Goal: Check status: Check status

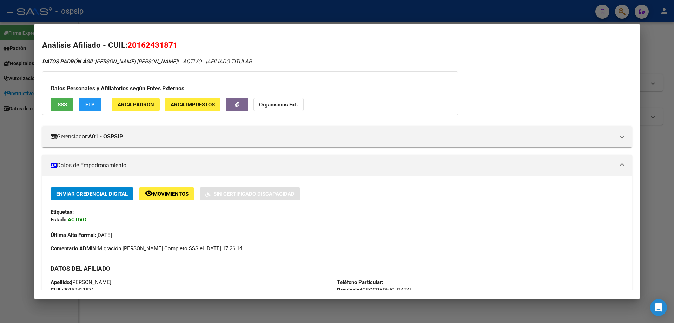
scroll to position [105, 0]
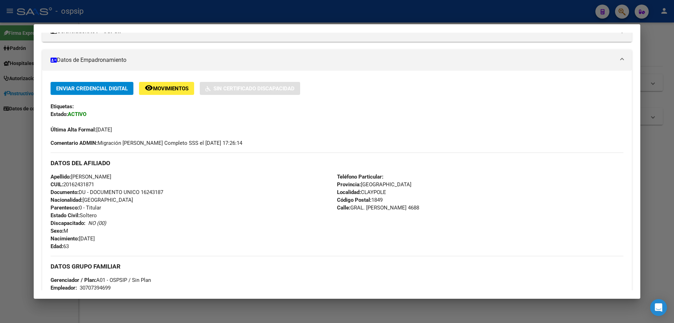
click at [648, 220] on div at bounding box center [337, 161] width 674 height 323
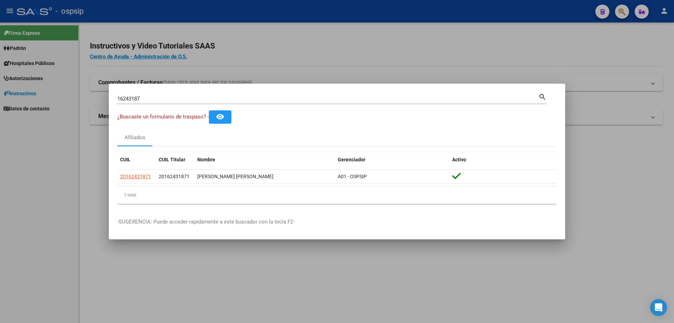
click at [254, 94] on div "16243187 Buscar (apellido, dni, cuil, [PERSON_NAME], cuit, obra social)" at bounding box center [327, 98] width 421 height 11
type input "1"
type input "23329692"
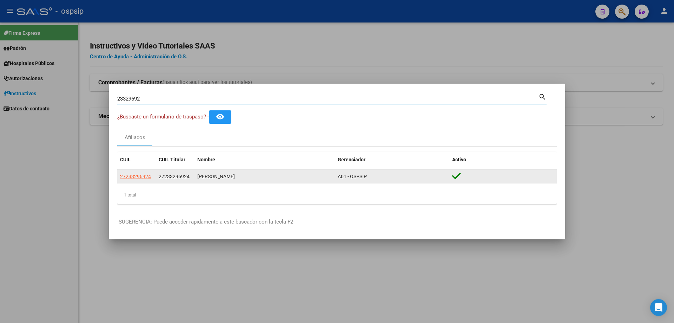
click at [213, 174] on div "[PERSON_NAME]" at bounding box center [264, 176] width 135 height 8
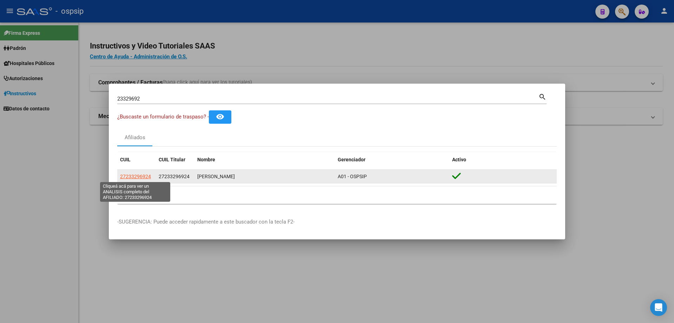
click at [138, 178] on span "27233296924" at bounding box center [135, 176] width 31 height 6
type textarea "27233296924"
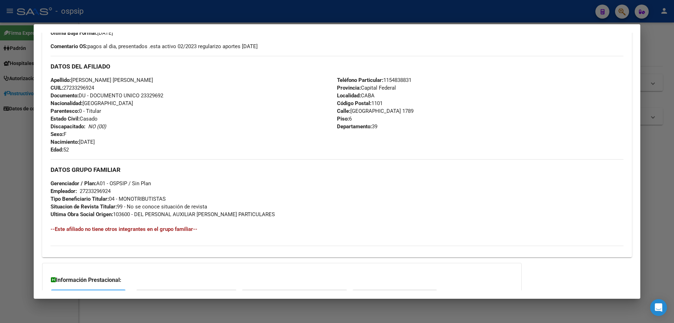
scroll to position [269, 0]
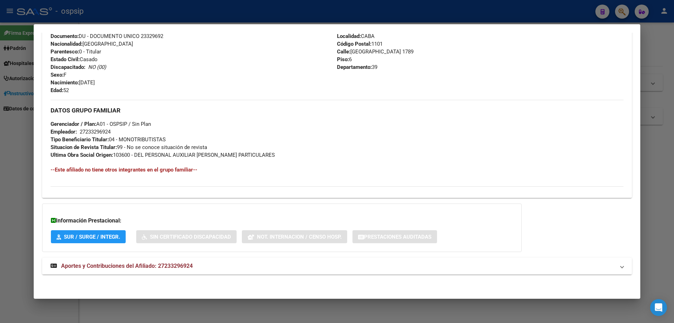
click at [134, 268] on span "Aportes y Contribuciones del Afiliado: 27233296924" at bounding box center [127, 265] width 132 height 7
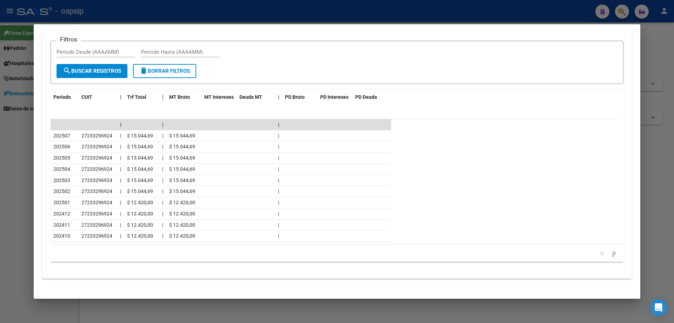
scroll to position [584, 0]
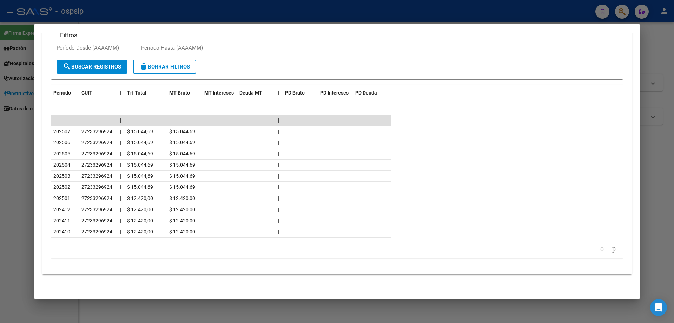
click at [323, 306] on div at bounding box center [337, 161] width 674 height 323
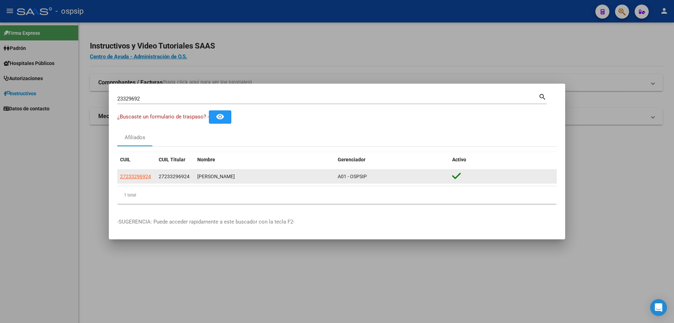
click at [219, 174] on div "[PERSON_NAME]" at bounding box center [264, 176] width 135 height 8
click at [146, 177] on span "27233296924" at bounding box center [135, 176] width 31 height 6
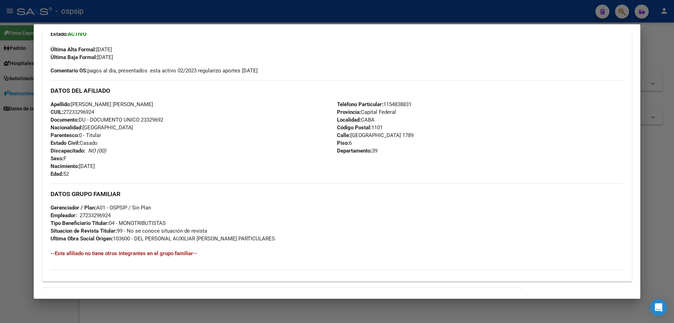
scroll to position [269, 0]
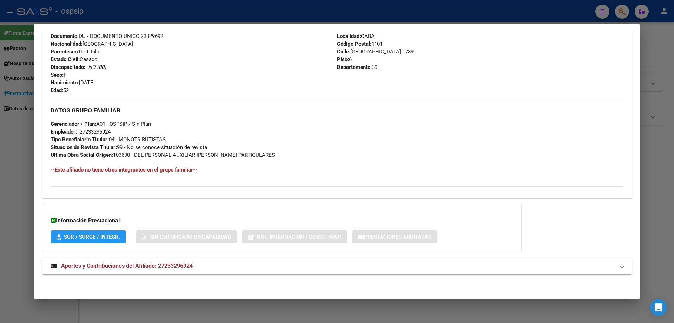
click at [158, 264] on span "Aportes y Contribuciones del Afiliado: 27233296924" at bounding box center [127, 265] width 132 height 7
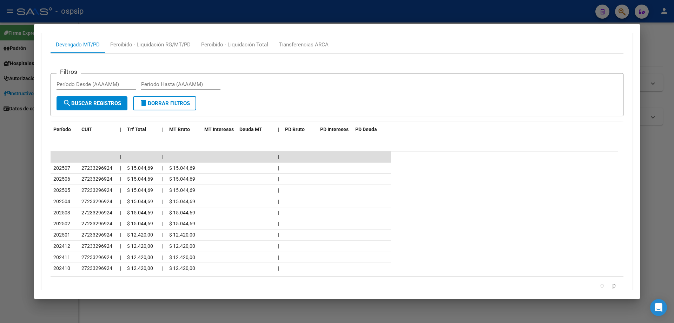
scroll to position [550, 0]
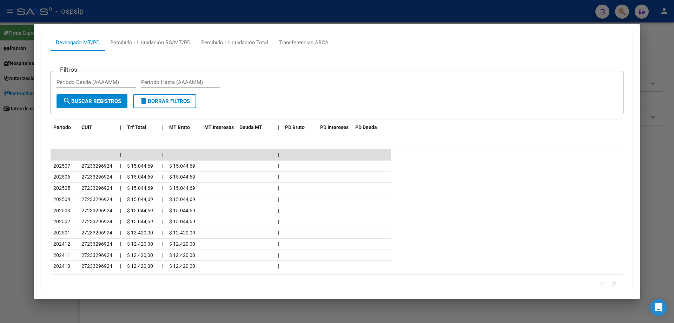
click at [313, 305] on div at bounding box center [337, 161] width 674 height 323
